Goal: Task Accomplishment & Management: Manage account settings

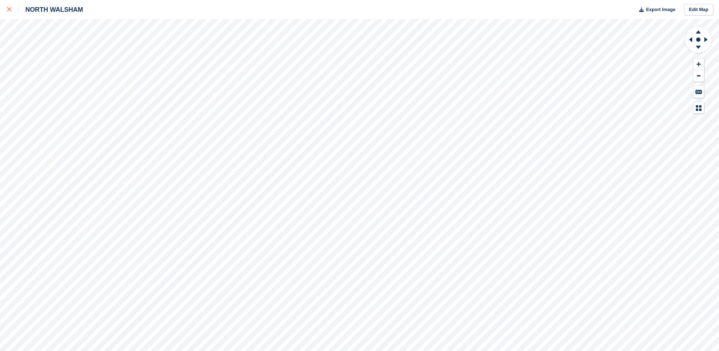
drag, startPoint x: 9, startPoint y: 6, endPoint x: 14, endPoint y: 12, distance: 7.8
click at [9, 6] on div at bounding box center [13, 9] width 12 height 9
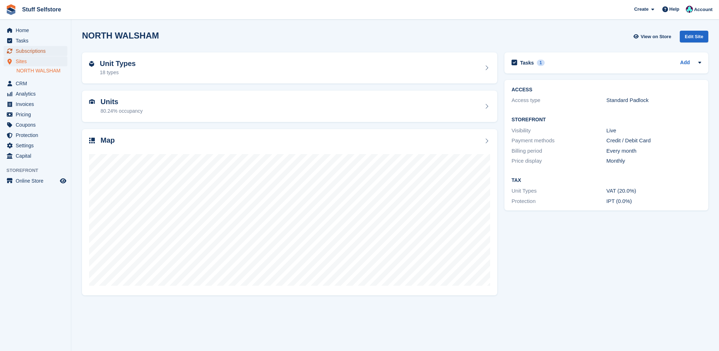
click at [46, 51] on span "Subscriptions" at bounding box center [37, 51] width 43 height 10
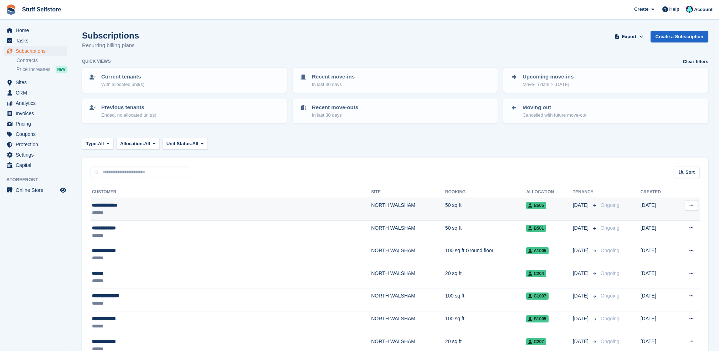
click at [445, 207] on td "50 sq ft" at bounding box center [485, 209] width 81 height 23
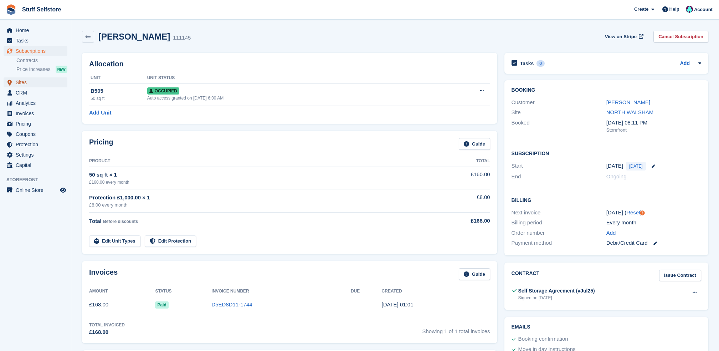
click at [27, 83] on span "Sites" at bounding box center [37, 82] width 43 height 10
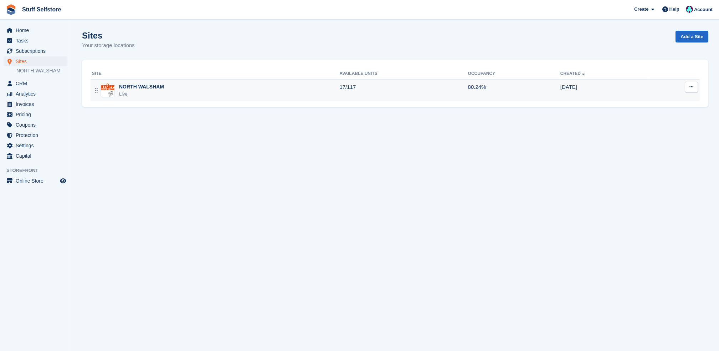
click at [363, 96] on td "17/117" at bounding box center [403, 90] width 128 height 22
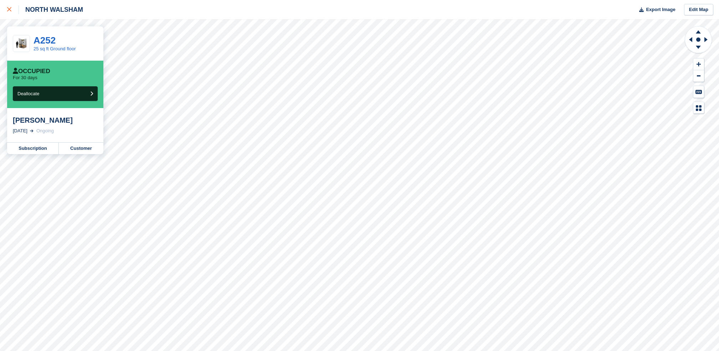
click at [6, 8] on link at bounding box center [9, 9] width 19 height 19
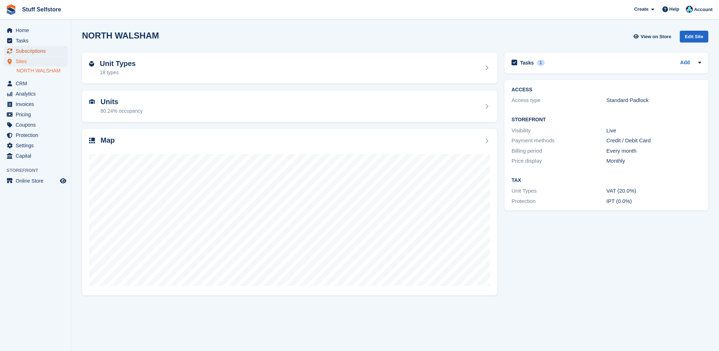
click at [41, 52] on span "Subscriptions" at bounding box center [37, 51] width 43 height 10
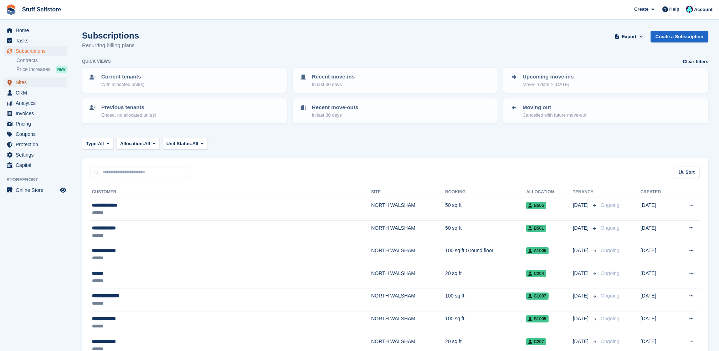
click at [36, 85] on span "Sites" at bounding box center [37, 82] width 43 height 10
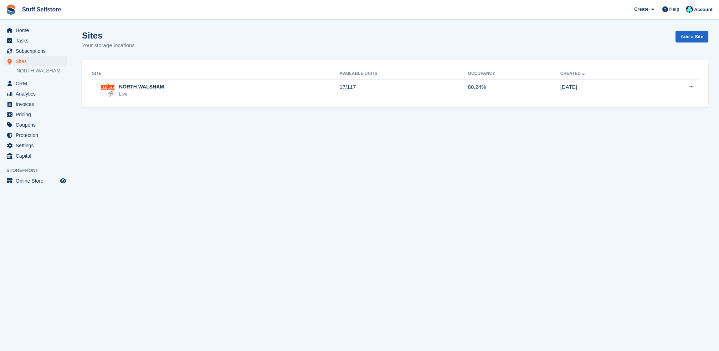
click at [453, 102] on div "Site Available Units Occupancy Created NORTH WALSHAM Live 17/117 80.24% 27 Jan …" at bounding box center [395, 84] width 626 height 48
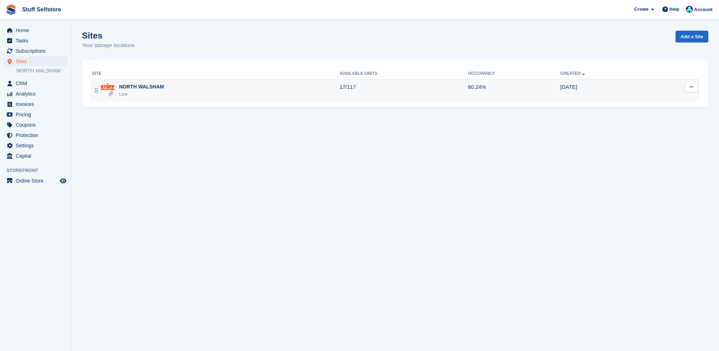
click at [365, 89] on td "17/117" at bounding box center [403, 90] width 128 height 22
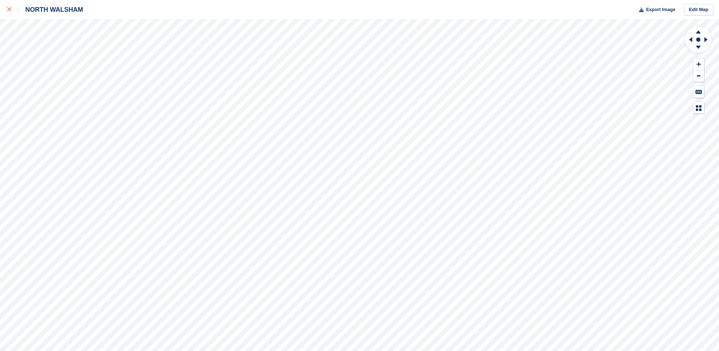
click at [14, 12] on div at bounding box center [13, 9] width 12 height 9
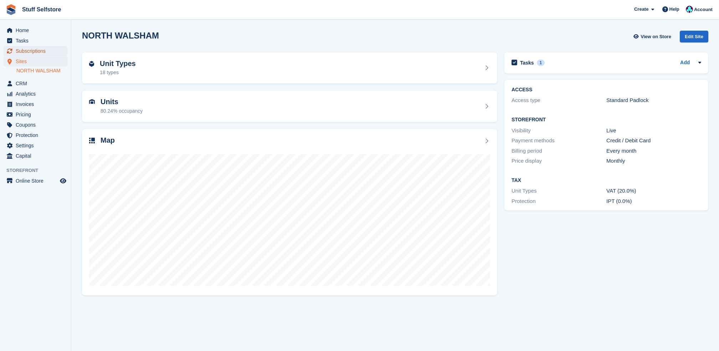
click at [46, 52] on span "Subscriptions" at bounding box center [37, 51] width 43 height 10
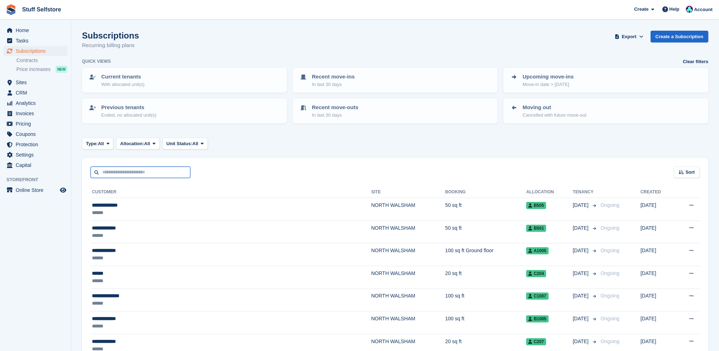
click at [143, 167] on input "text" at bounding box center [141, 172] width 100 height 12
click at [292, 146] on div "Type: All All Upcoming Previous Active Ending Allocation: All All Allocated Una…" at bounding box center [395, 144] width 626 height 12
click at [144, 172] on input "text" at bounding box center [141, 172] width 100 height 12
click at [309, 138] on div "Type: All All Upcoming Previous Active Ending Allocation: All All Allocated Una…" at bounding box center [395, 144] width 626 height 12
